Goal: Task Accomplishment & Management: Use online tool/utility

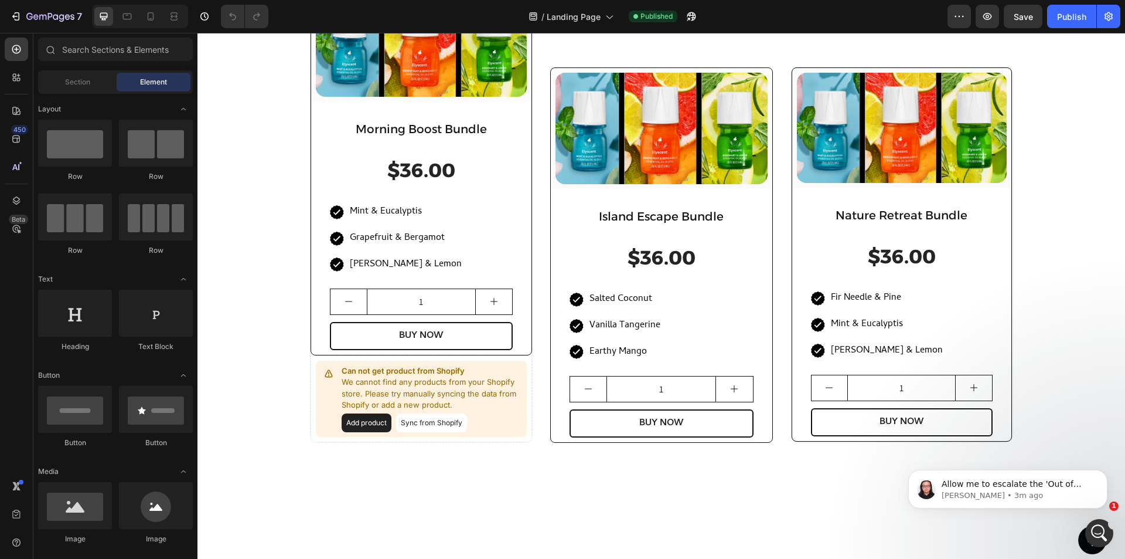
scroll to position [938, 0]
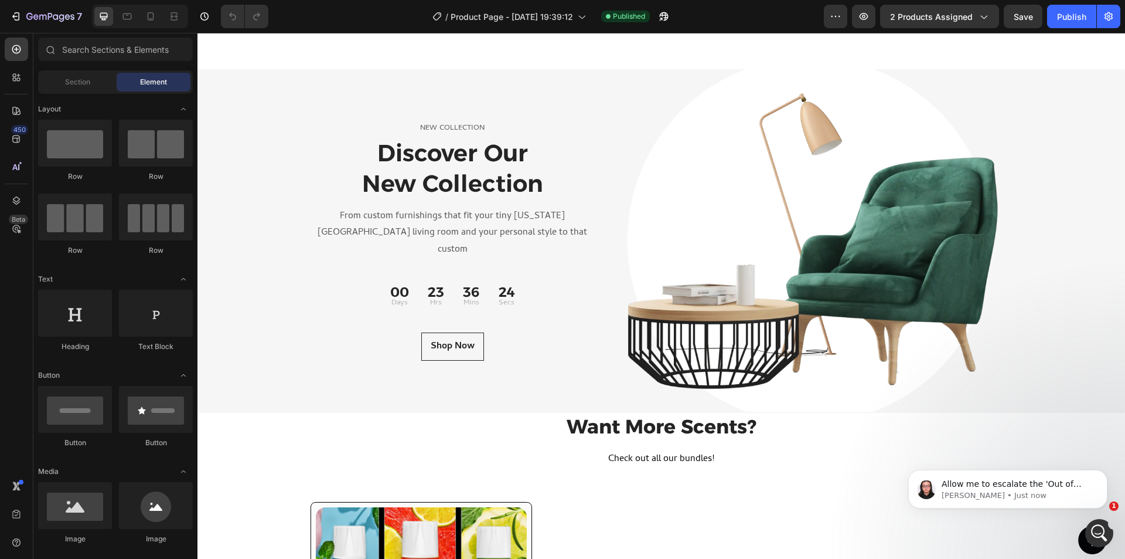
scroll to position [645, 0]
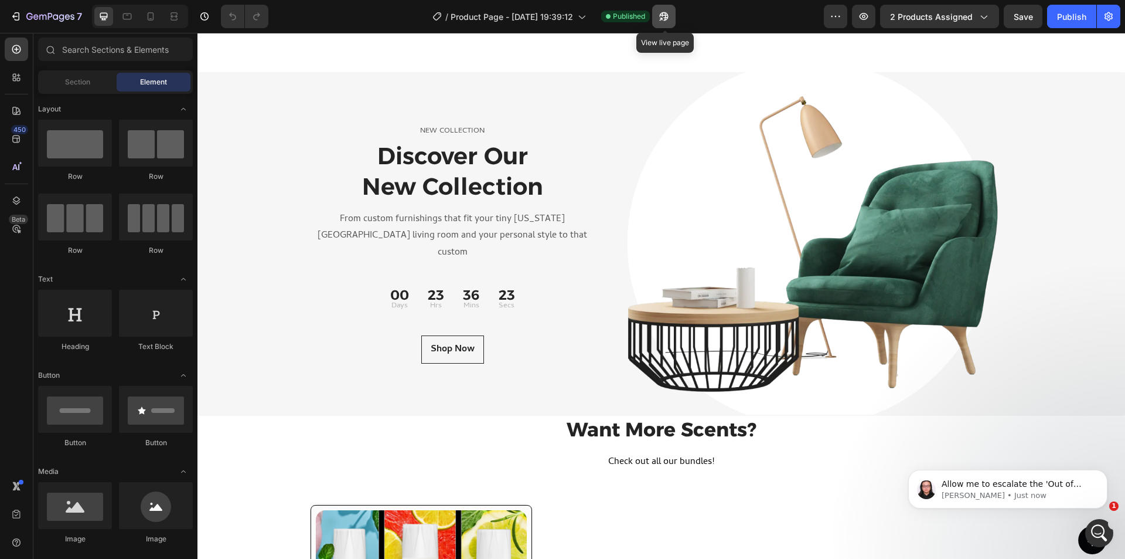
click at [668, 15] on icon "button" at bounding box center [663, 16] width 9 height 9
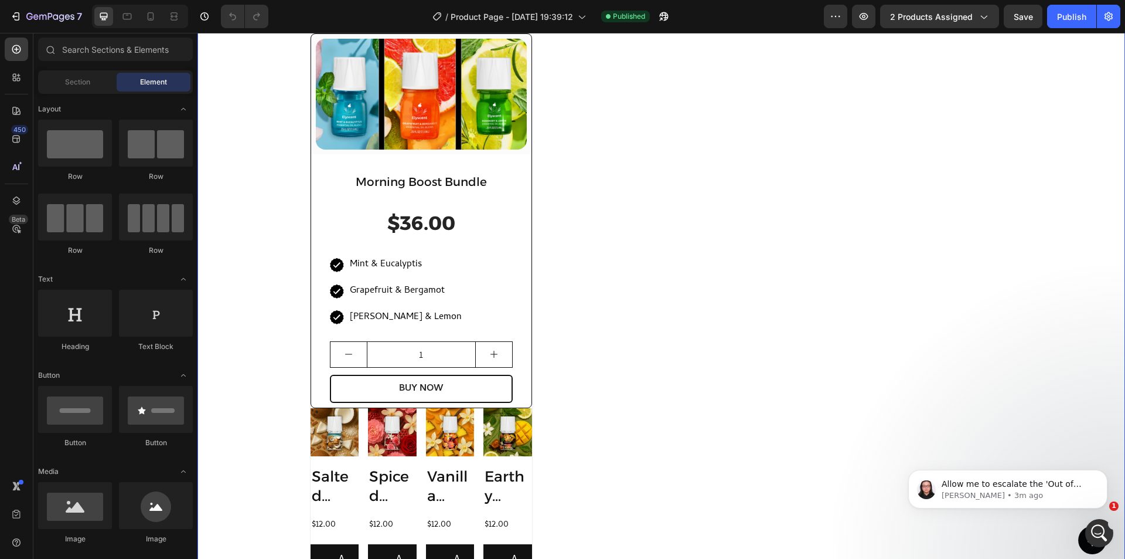
scroll to position [996, 0]
